Goal: Check status: Check status

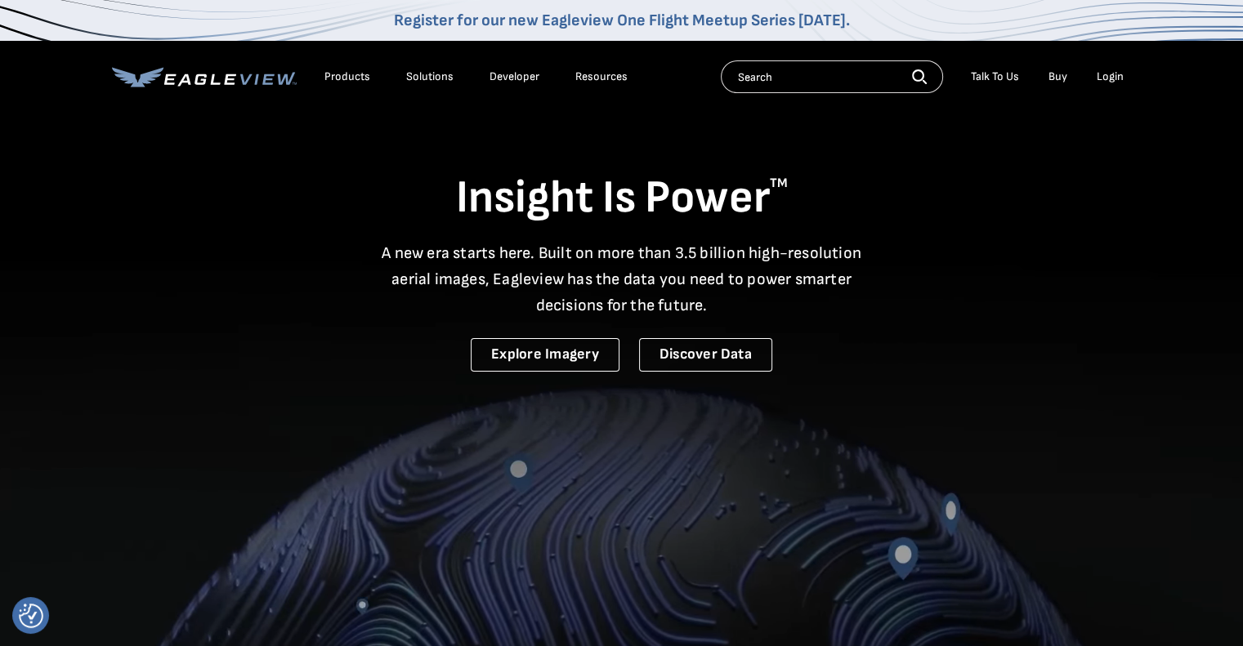
click at [1122, 82] on div "Login" at bounding box center [1110, 76] width 27 height 15
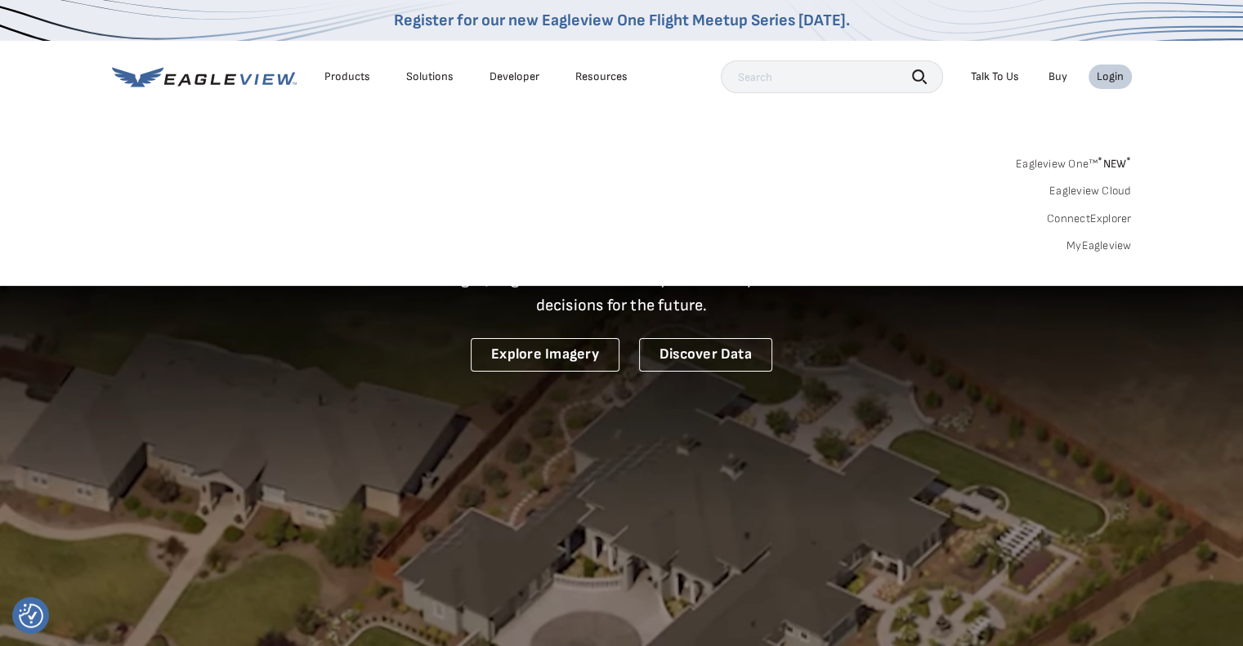
click at [1109, 243] on link "MyEagleview" at bounding box center [1098, 246] width 65 height 15
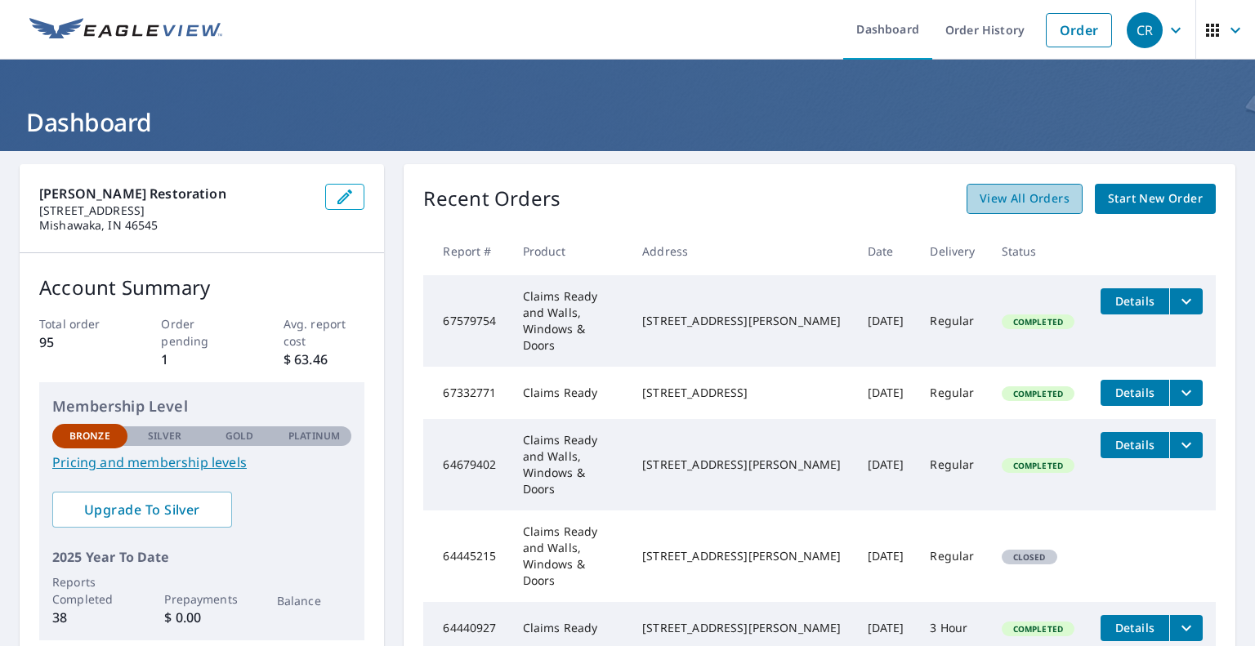
click at [1023, 202] on span "View All Orders" at bounding box center [1025, 199] width 90 height 20
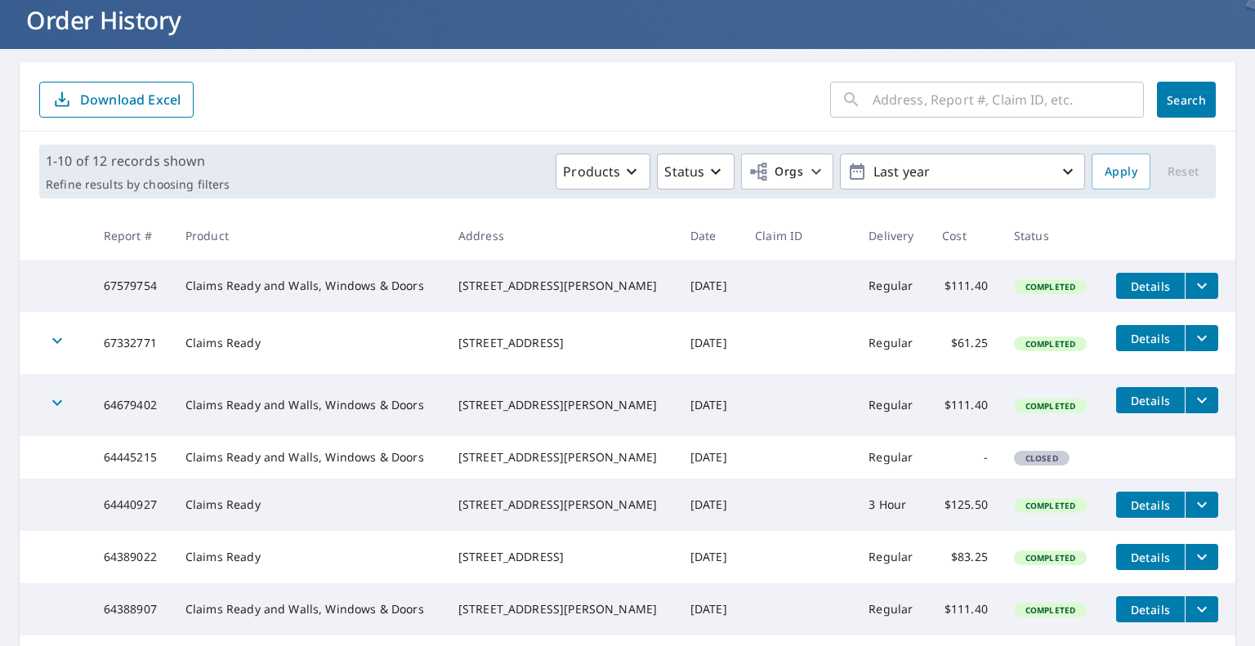
scroll to position [327, 0]
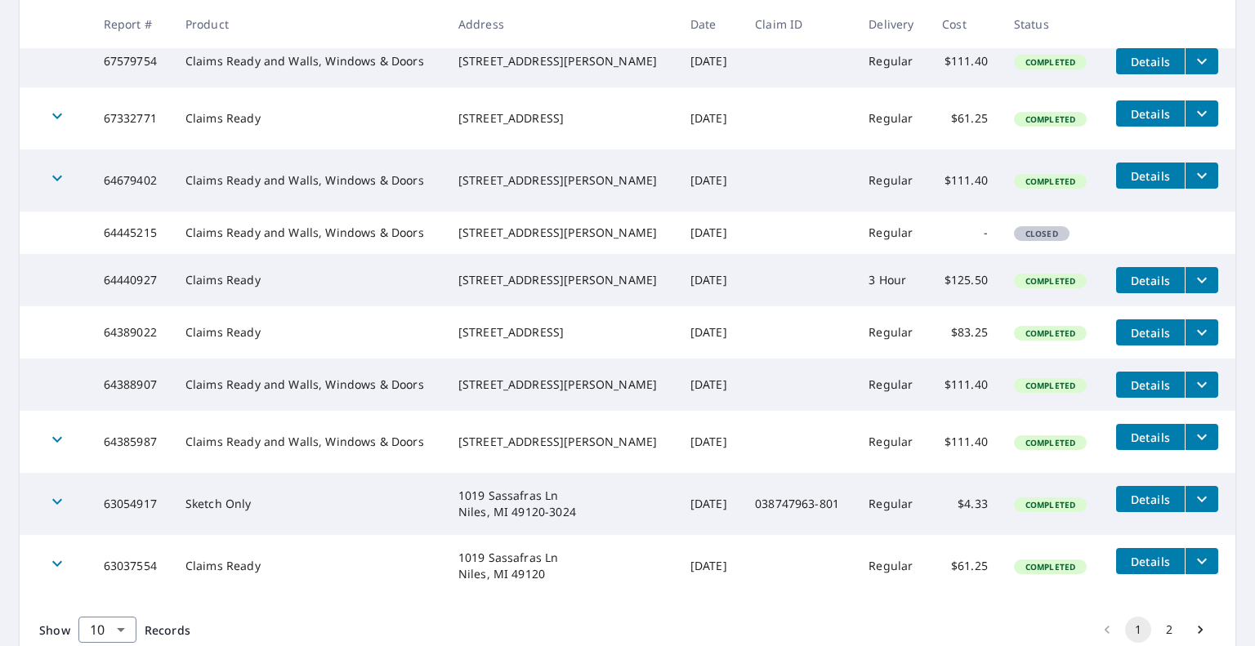
click at [1192, 185] on icon "filesDropdownBtn-64679402" at bounding box center [1202, 176] width 20 height 20
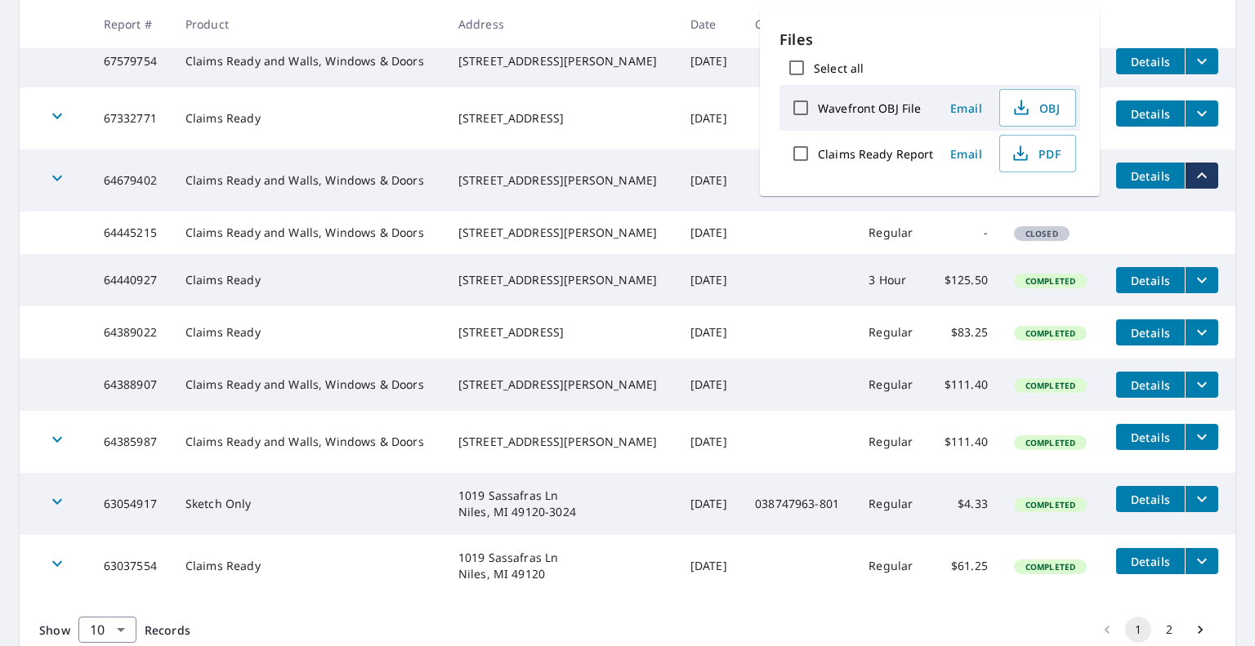
click at [16, 200] on main "​ Search Download Excel 1-10 of 12 records shown Refine results by choosing fil…" at bounding box center [627, 249] width 1255 height 851
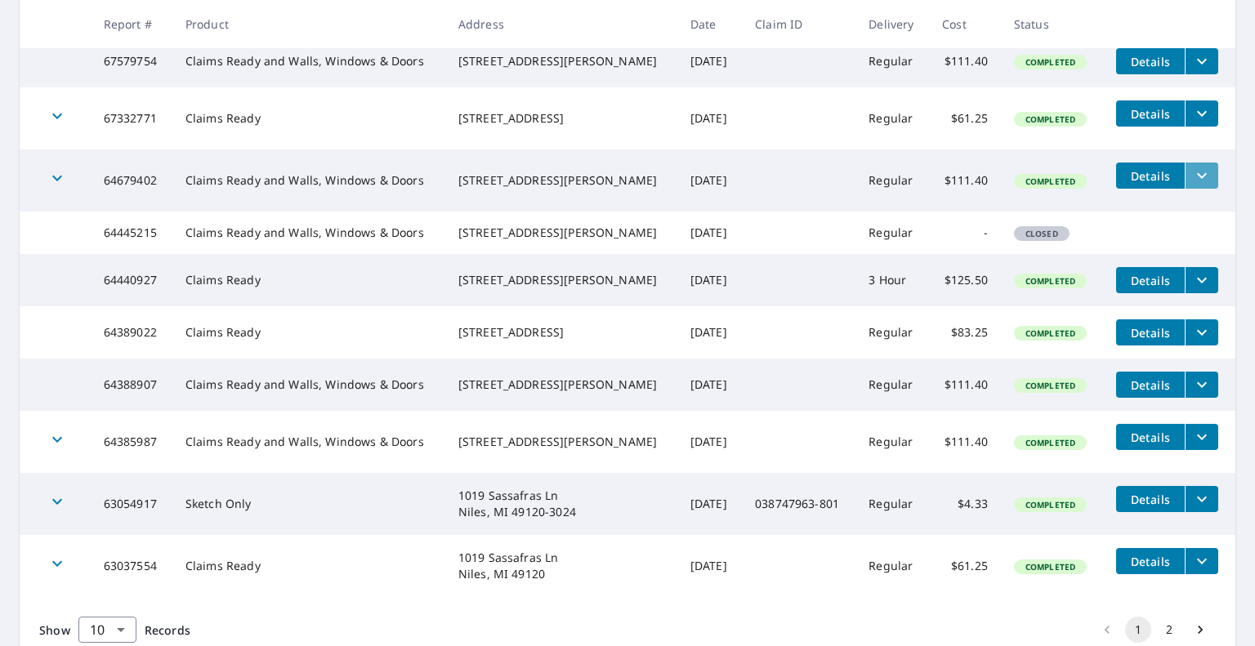
click at [1192, 182] on icon "filesDropdownBtn-64679402" at bounding box center [1202, 176] width 20 height 20
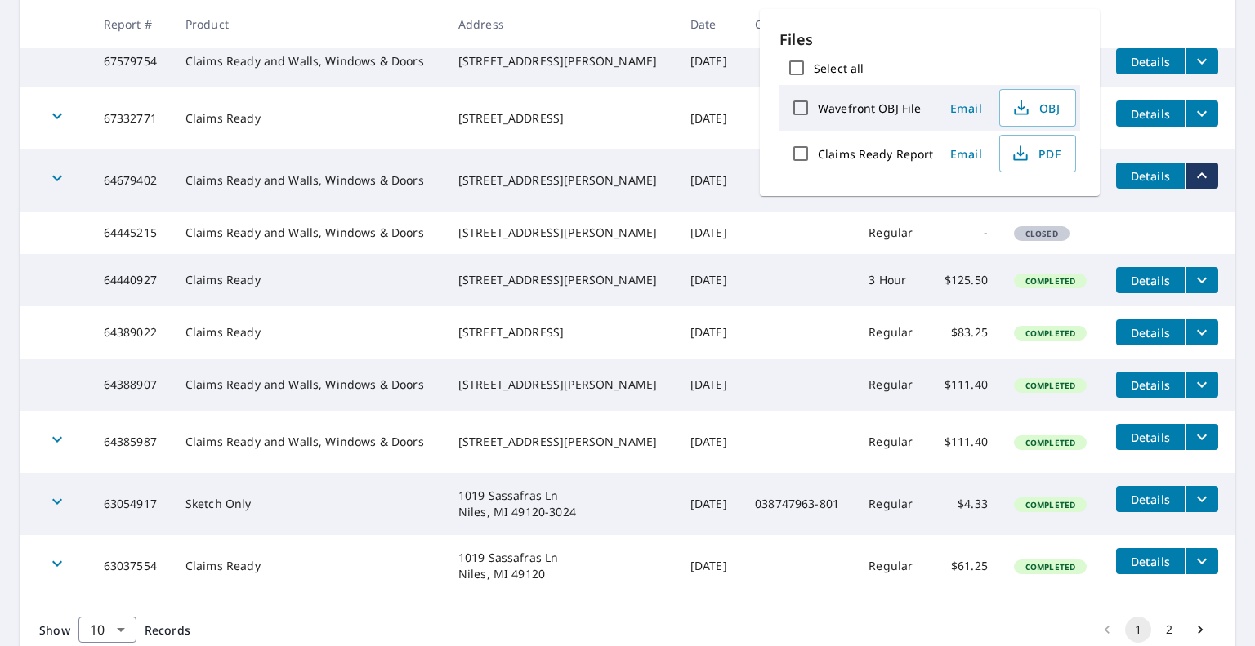
click at [1192, 182] on icon "filesDropdownBtn-64679402" at bounding box center [1202, 176] width 20 height 20
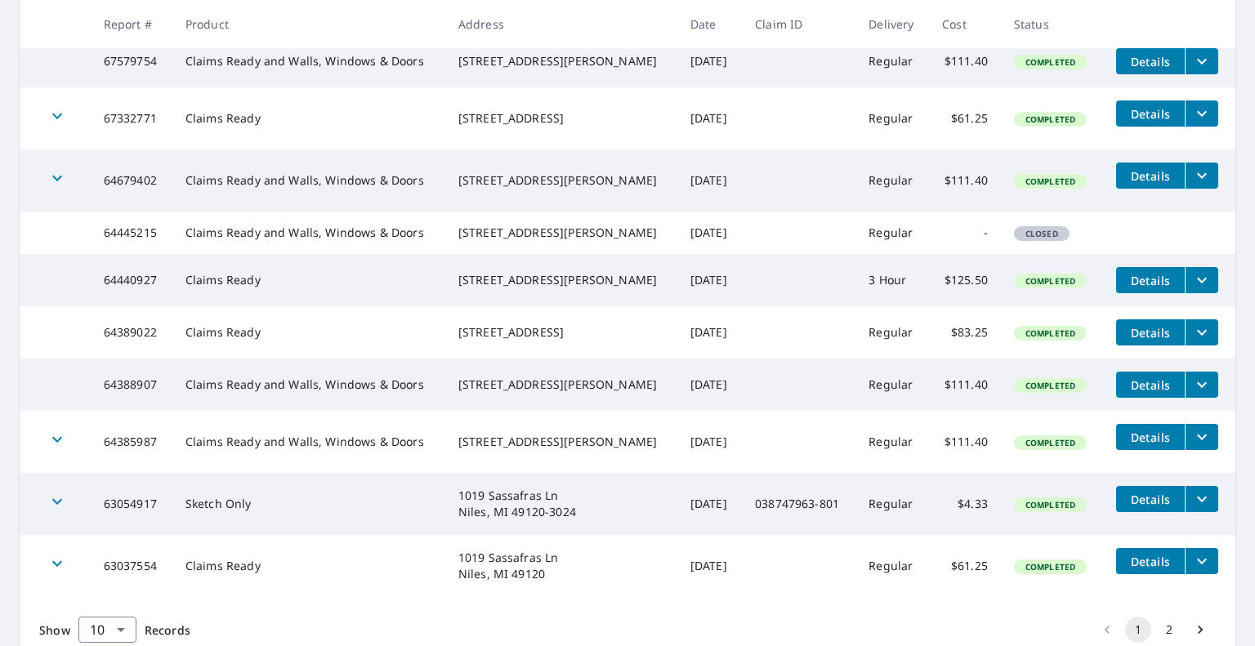
click at [930, 185] on td "$111.40" at bounding box center [965, 181] width 72 height 62
drag, startPoint x: 927, startPoint y: 185, endPoint x: 970, endPoint y: 181, distance: 43.4
click at [970, 181] on td "$111.40" at bounding box center [965, 181] width 72 height 62
copy td "$111.40"
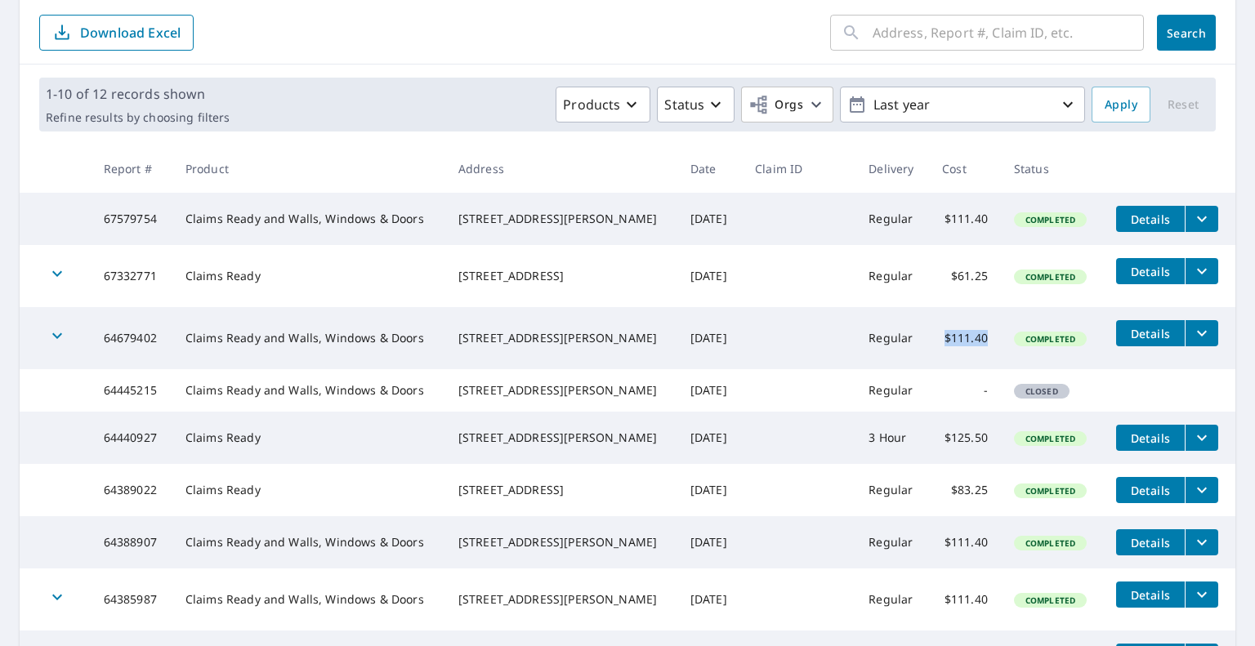
scroll to position [163, 0]
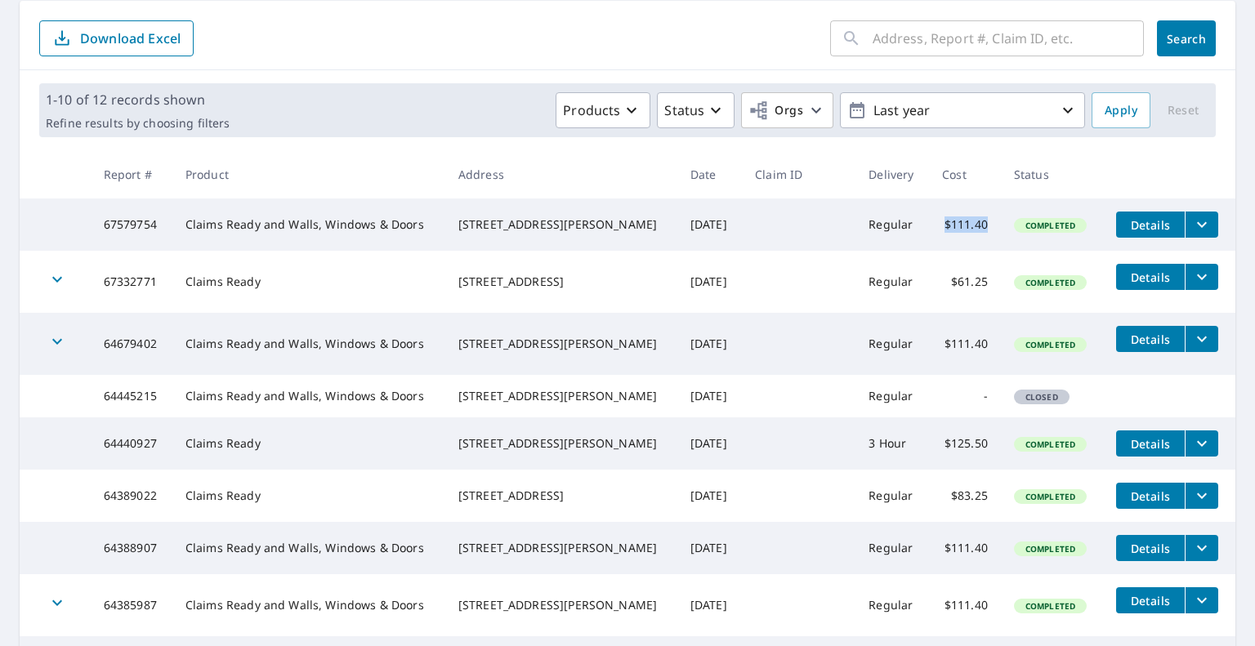
drag, startPoint x: 926, startPoint y: 226, endPoint x: 979, endPoint y: 228, distance: 53.1
click at [979, 228] on td "$111.40" at bounding box center [965, 225] width 72 height 52
copy td "$111.40"
